Goal: Task Accomplishment & Management: Manage account settings

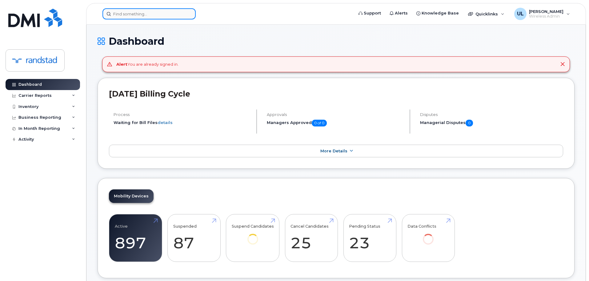
click at [180, 16] on input at bounding box center [149, 13] width 93 height 11
paste input "353625284027726"
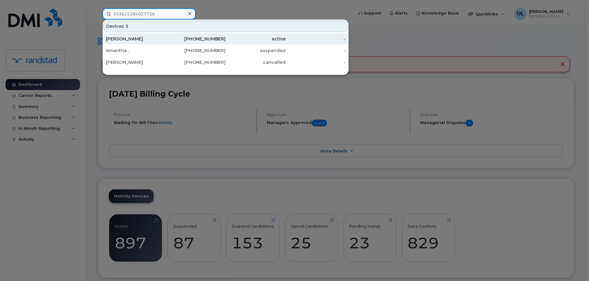
type input "353625284027726"
click at [160, 40] on div "[PERSON_NAME]" at bounding box center [136, 39] width 60 height 6
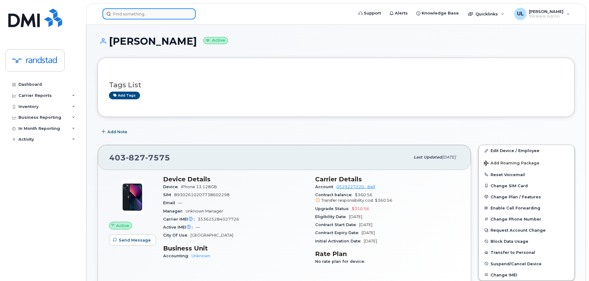
click at [162, 14] on input at bounding box center [149, 13] width 93 height 11
paste input "6134069749"
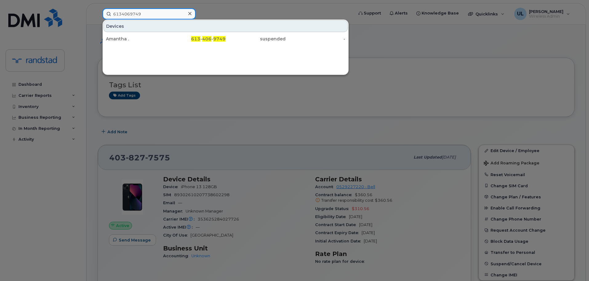
type input "6134069749"
drag, startPoint x: 147, startPoint y: 39, endPoint x: 203, endPoint y: 64, distance: 61.1
click at [147, 39] on div "Amantha ." at bounding box center [136, 39] width 60 height 6
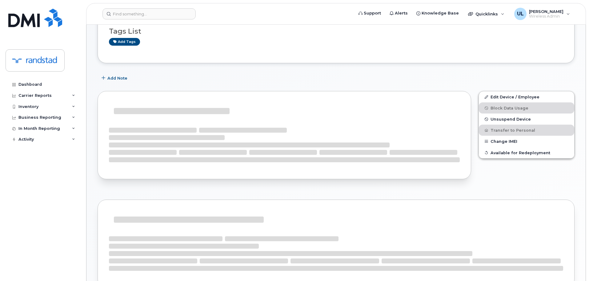
scroll to position [62, 0]
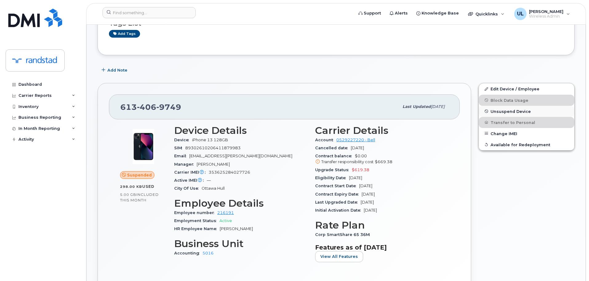
click at [482, 112] on button "Unsuspend Device" at bounding box center [526, 111] width 95 height 11
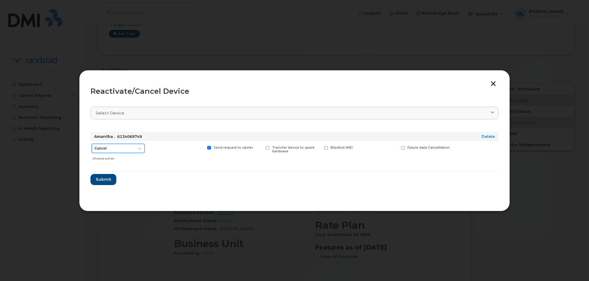
click at [128, 147] on select "Cancel Suspend - Extend Suspension Reactivate" at bounding box center [118, 148] width 53 height 9
click at [115, 177] on form "Amantha . 6134069749 Delete Cancel Suspend - Extend Suspension Reactivate Choos…" at bounding box center [295, 156] width 408 height 58
click at [122, 147] on select "Cancel Suspend - Extend Suspension Reactivate" at bounding box center [118, 148] width 53 height 9
select select "[object Object]"
click at [92, 144] on select "Cancel Suspend - Extend Suspension Reactivate" at bounding box center [118, 148] width 53 height 9
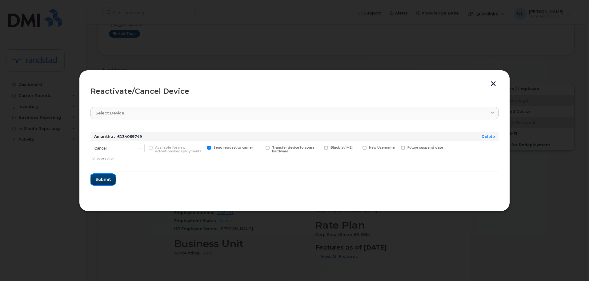
click at [106, 178] on span "Submit" at bounding box center [102, 179] width 15 height 6
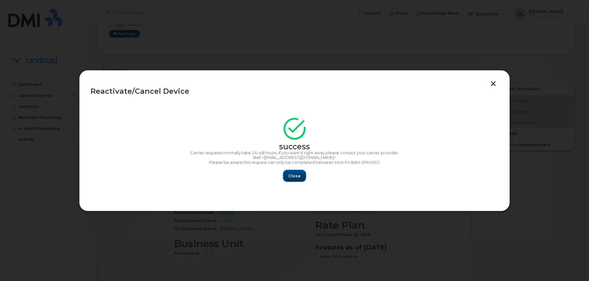
click at [300, 171] on button "Close" at bounding box center [295, 175] width 22 height 11
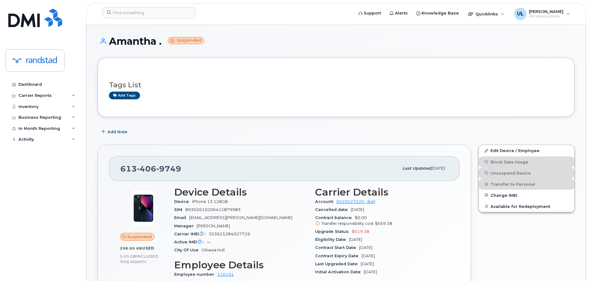
scroll to position [31, 0]
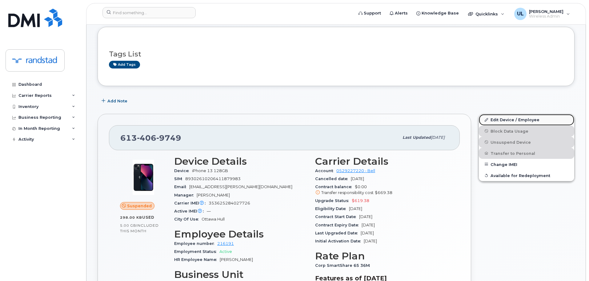
click at [483, 121] on link "Edit Device / Employee" at bounding box center [526, 119] width 95 height 11
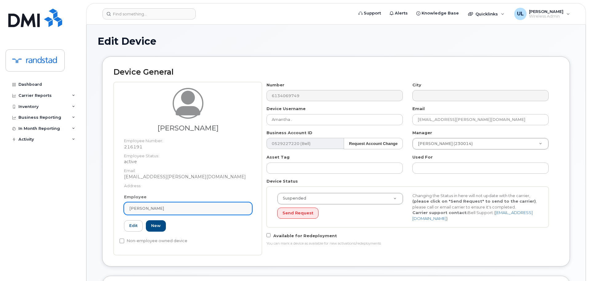
click at [178, 213] on link "[PERSON_NAME]" at bounding box center [188, 208] width 128 height 12
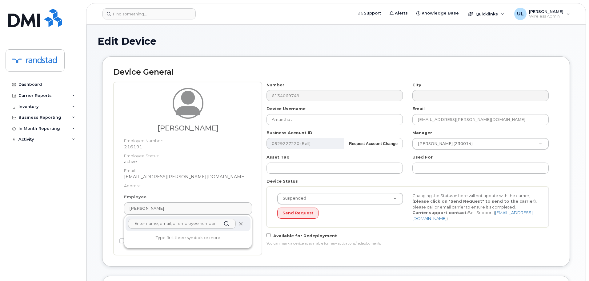
click at [239, 223] on span at bounding box center [241, 223] width 5 height 5
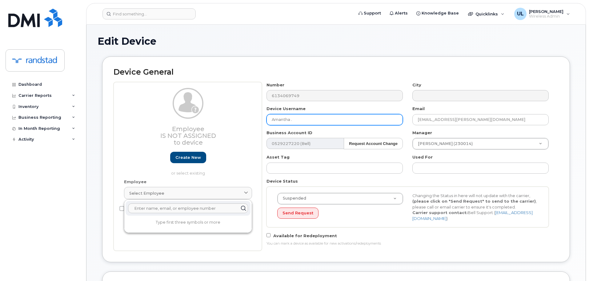
click at [318, 120] on input "Amantha ." at bounding box center [335, 119] width 136 height 11
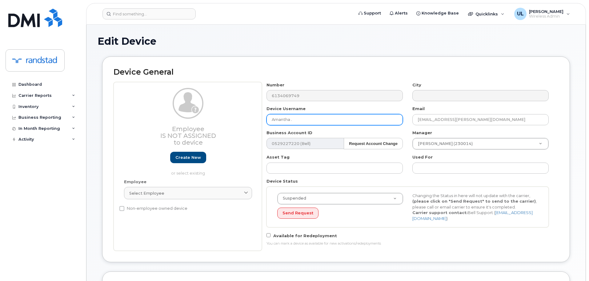
paste input "Wafaa Belkhir"
type input "Wafaa Belkhir"
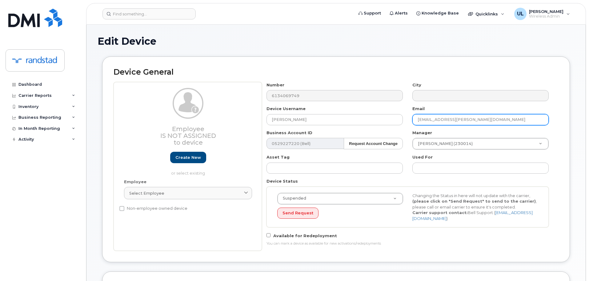
click at [473, 121] on input "amantha.eugenio@randstad.ca" at bounding box center [481, 119] width 136 height 11
type input "="
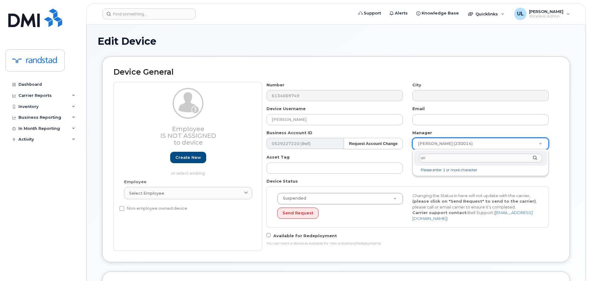
type input "unk"
type input "281330"
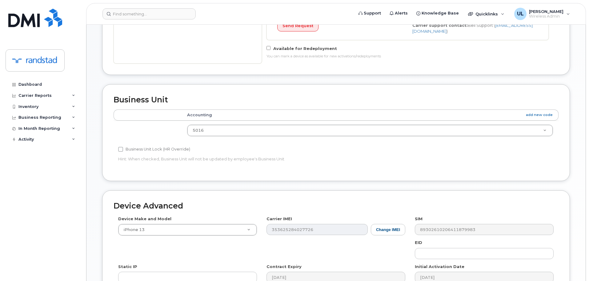
scroll to position [280, 0]
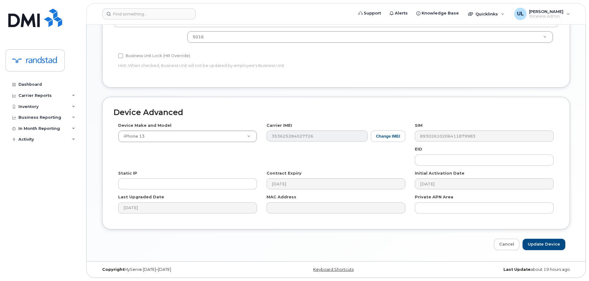
click at [553, 253] on div "Edit Device Device General Employee Is not assigned to device Create new or sel…" at bounding box center [337, 2] width 500 height 516
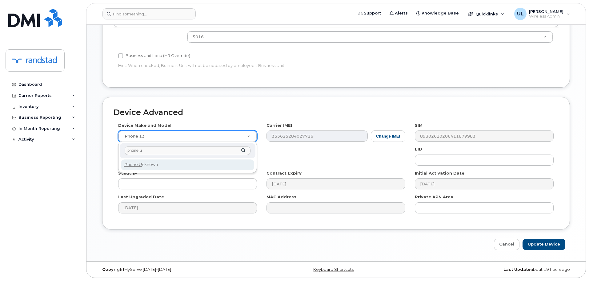
type input "iphone un"
select select "185"
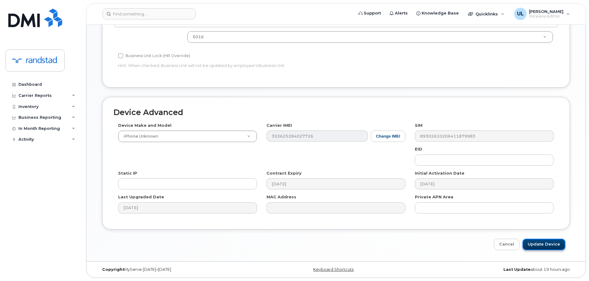
click at [545, 247] on input "Update Device" at bounding box center [544, 243] width 43 height 11
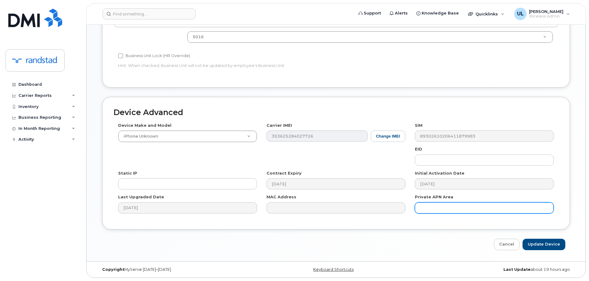
type input "Saving..."
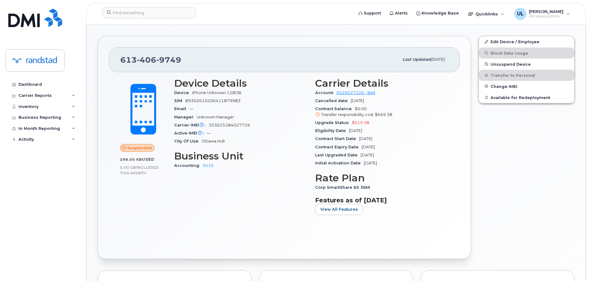
scroll to position [92, 0]
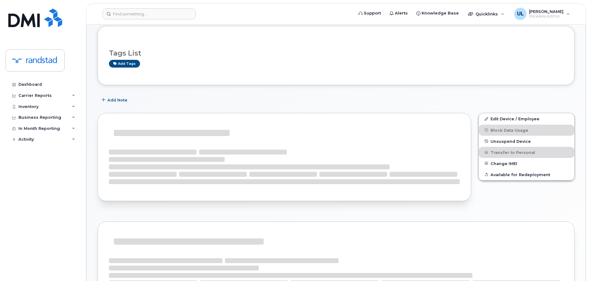
scroll to position [62, 0]
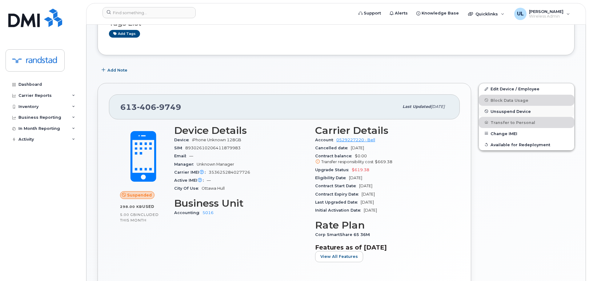
click at [501, 110] on span "Unsuspend Device" at bounding box center [511, 111] width 40 height 5
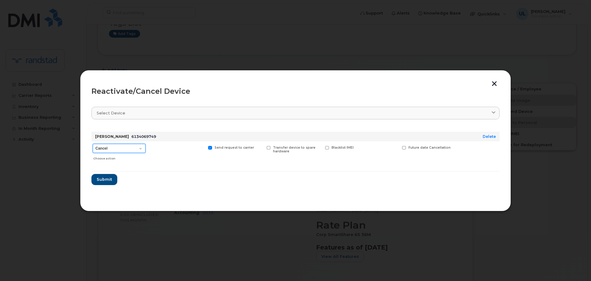
click at [133, 153] on select "Cancel Suspend - Extend Suspension Reactivate" at bounding box center [119, 148] width 53 height 9
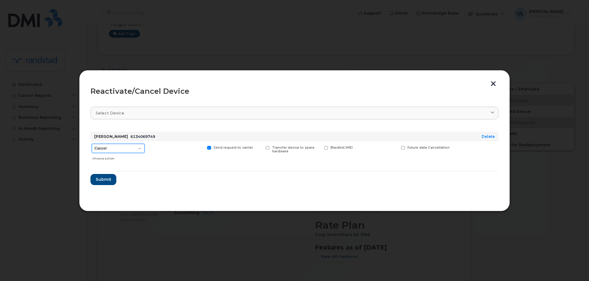
select select "[object Object]"
click at [92, 144] on select "Cancel Suspend - Extend Suspension Reactivate" at bounding box center [118, 148] width 53 height 9
click at [219, 150] on div "Send request to carrier" at bounding box center [234, 152] width 57 height 22
click at [219, 149] on span "Send request to carrier" at bounding box center [233, 147] width 39 height 4
click at [203, 149] on input "Send request to carrier" at bounding box center [201, 147] width 3 height 3
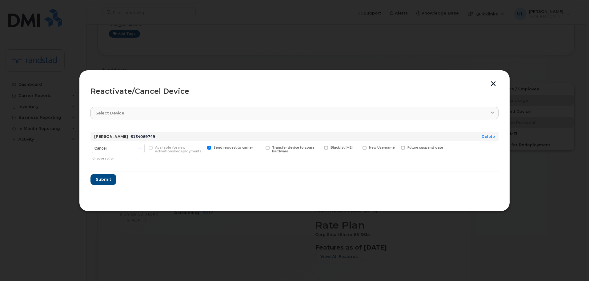
checkbox input "false"
click at [104, 175] on button "Submit" at bounding box center [103, 179] width 25 height 11
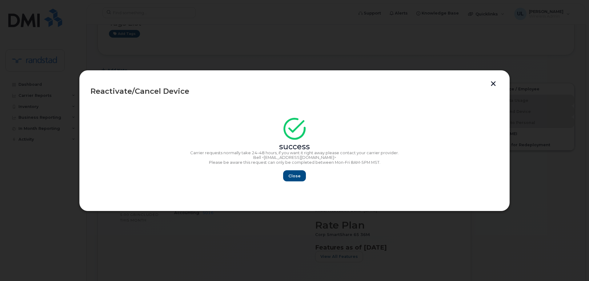
click at [282, 180] on div "Close" at bounding box center [295, 175] width 408 height 11
click at [308, 173] on div "Close" at bounding box center [295, 175] width 408 height 11
click at [303, 174] on button "Close" at bounding box center [295, 175] width 22 height 11
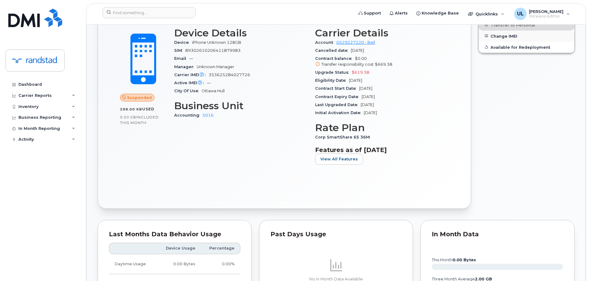
scroll to position [123, 0]
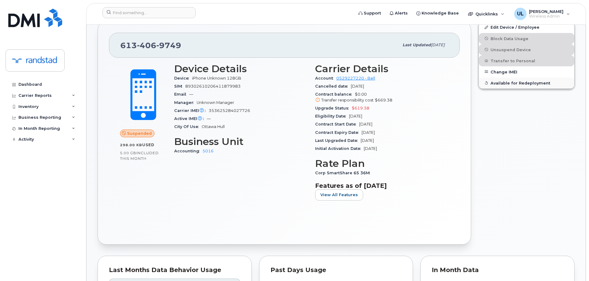
click at [521, 83] on span "Available for Redeployment" at bounding box center [521, 82] width 60 height 5
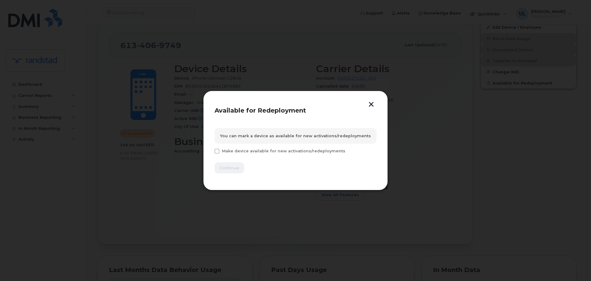
click at [296, 136] on div "You can mark a device as available for new activations/redeployments" at bounding box center [296, 136] width 162 height 16
click at [373, 104] on button "button" at bounding box center [371, 105] width 9 height 6
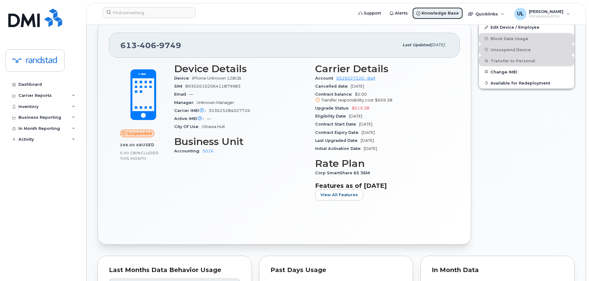
click at [459, 17] on link "Knowledge Base" at bounding box center [437, 13] width 51 height 12
click at [500, 87] on button "Available for Redeployment" at bounding box center [526, 82] width 95 height 11
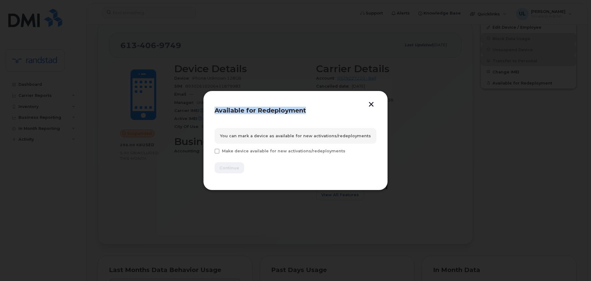
click at [375, 103] on div "Available for Redeployment You can mark a device as available for new activatio…" at bounding box center [295, 141] width 185 height 100
click at [372, 103] on button "button" at bounding box center [371, 105] width 9 height 6
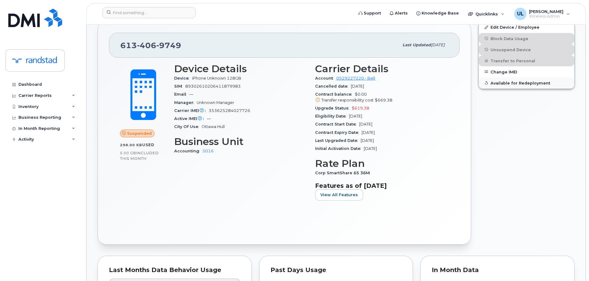
click at [494, 83] on span "Available for Redeployment" at bounding box center [521, 82] width 60 height 5
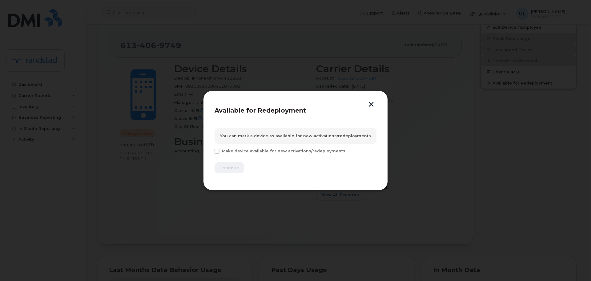
click at [286, 113] on span "Available for Redeployment" at bounding box center [260, 110] width 91 height 7
copy span "Redeployment"
click at [369, 104] on button "button" at bounding box center [371, 105] width 9 height 6
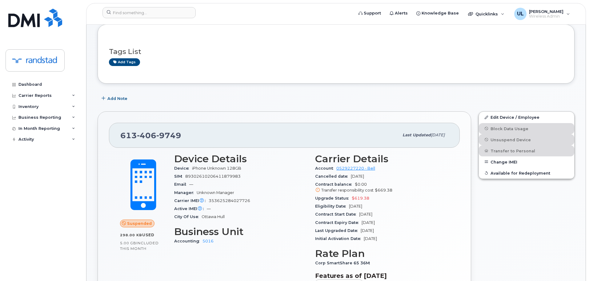
scroll to position [0, 0]
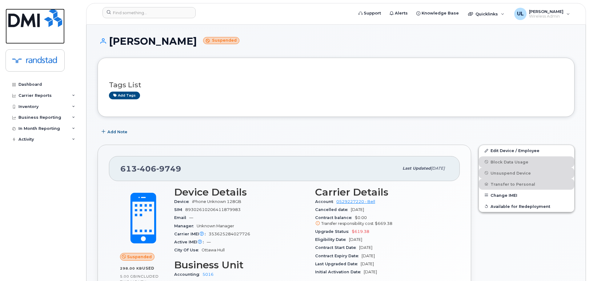
click at [48, 11] on img at bounding box center [35, 18] width 54 height 18
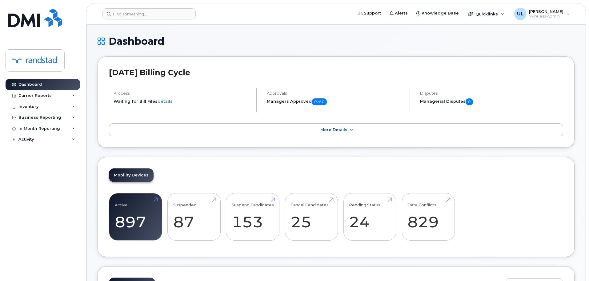
click at [155, 6] on header "Support Alerts Knowledge Base Quicklinks Suspend / Cancel Device Change SIM Car…" at bounding box center [336, 14] width 500 height 22
click at [156, 9] on input at bounding box center [149, 13] width 93 height 11
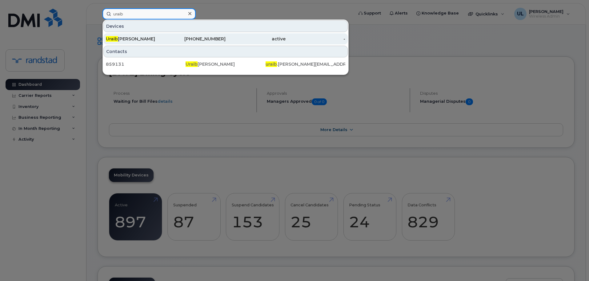
type input "uraib"
click at [158, 35] on div "Uraib Lakhani" at bounding box center [136, 38] width 60 height 11
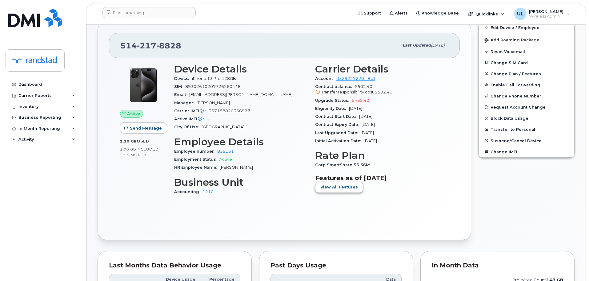
scroll to position [123, 0]
